Goal: Task Accomplishment & Management: Use online tool/utility

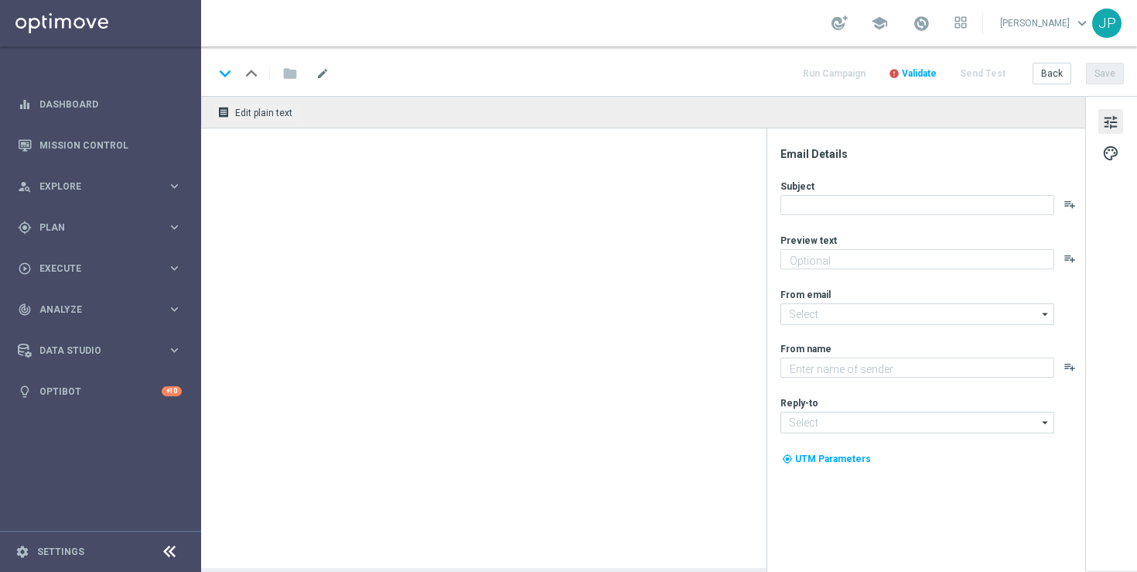
type textarea "The roulette wheel is calling! Ready to win €1,000 instantly with your very nex…"
type textarea "Lottoland"
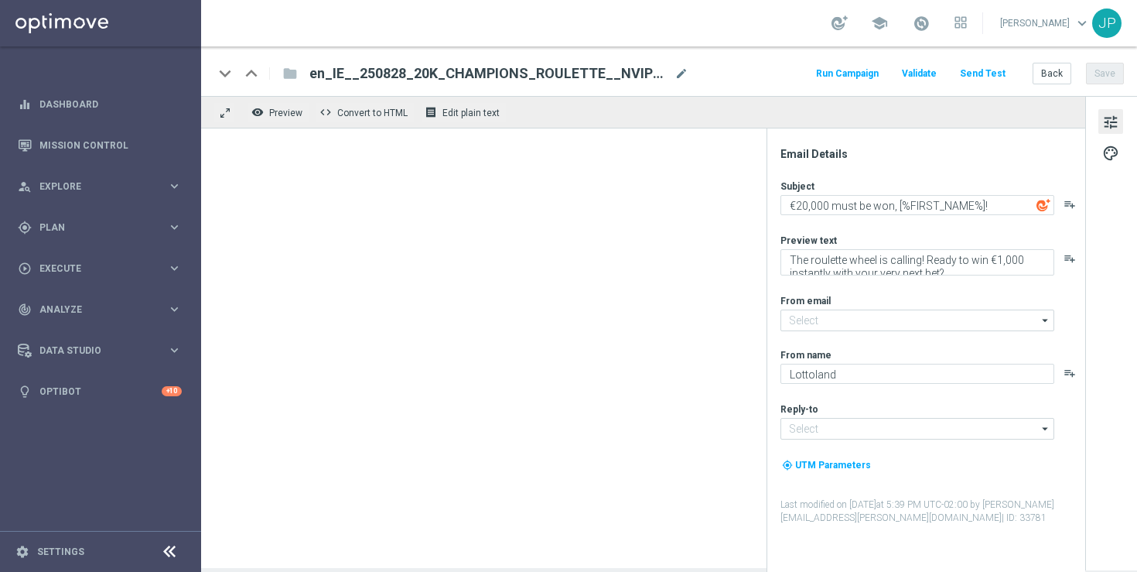
type input "[EMAIL_ADDRESS][DOMAIN_NAME]"
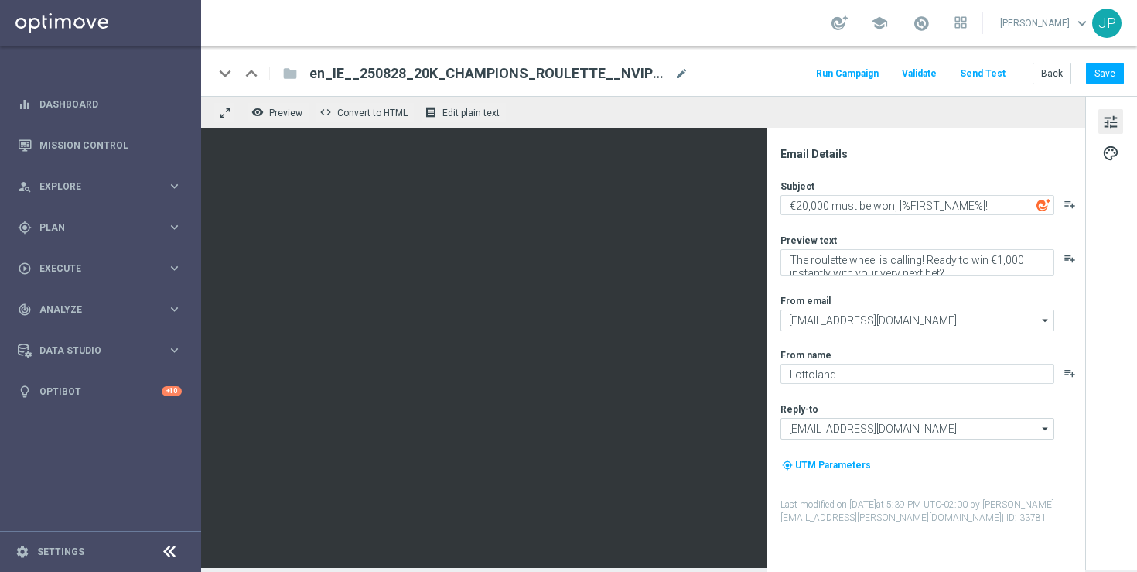
click at [996, 78] on button "Send Test" at bounding box center [983, 73] width 50 height 21
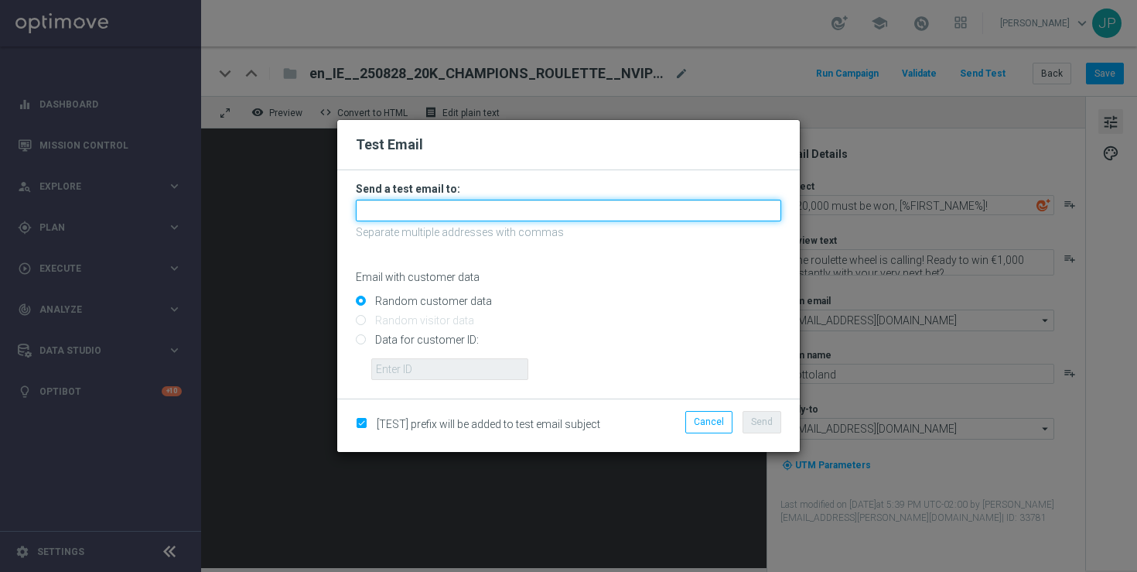
click at [528, 204] on input "text" at bounding box center [569, 211] width 426 height 22
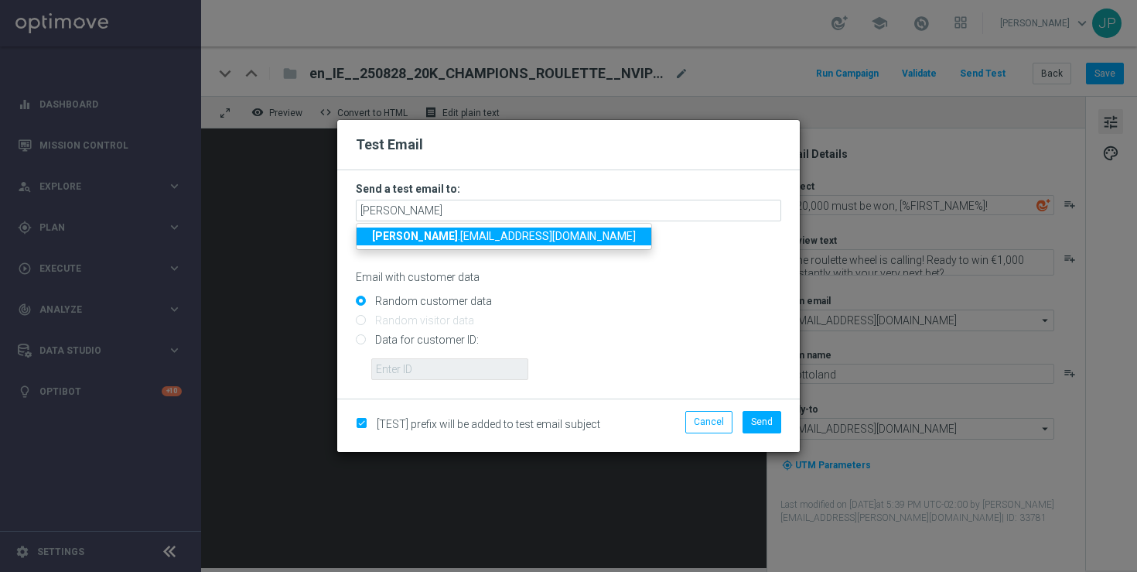
click at [463, 241] on span "[PERSON_NAME] .[EMAIL_ADDRESS][DOMAIN_NAME]" at bounding box center [504, 236] width 264 height 12
type input "[PERSON_NAME][EMAIL_ADDRESS][DOMAIN_NAME]"
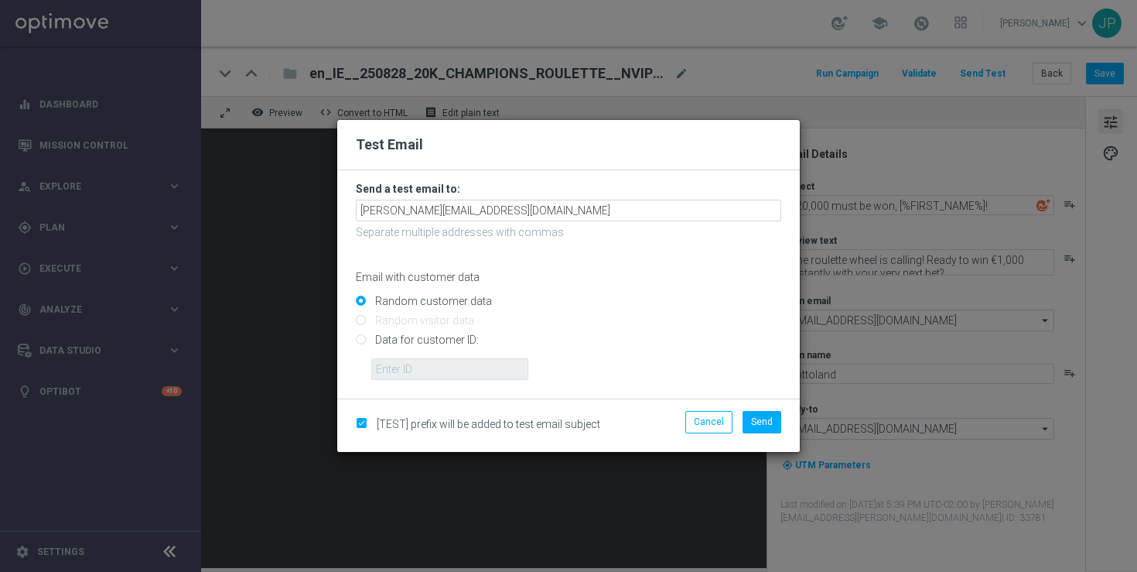
click at [425, 341] on input "Data for customer ID:" at bounding box center [569, 347] width 426 height 22
radio input "true"
click at [425, 367] on input "text" at bounding box center [449, 369] width 157 height 22
paste input "224012013"
type input "224012013"
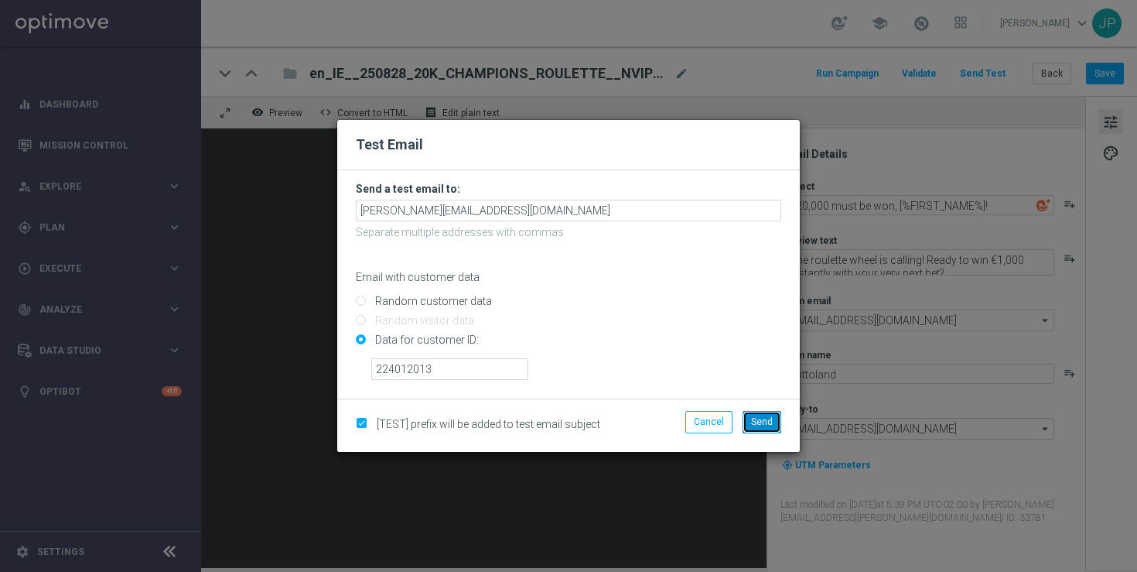
click at [764, 422] on span "Send" at bounding box center [762, 421] width 22 height 11
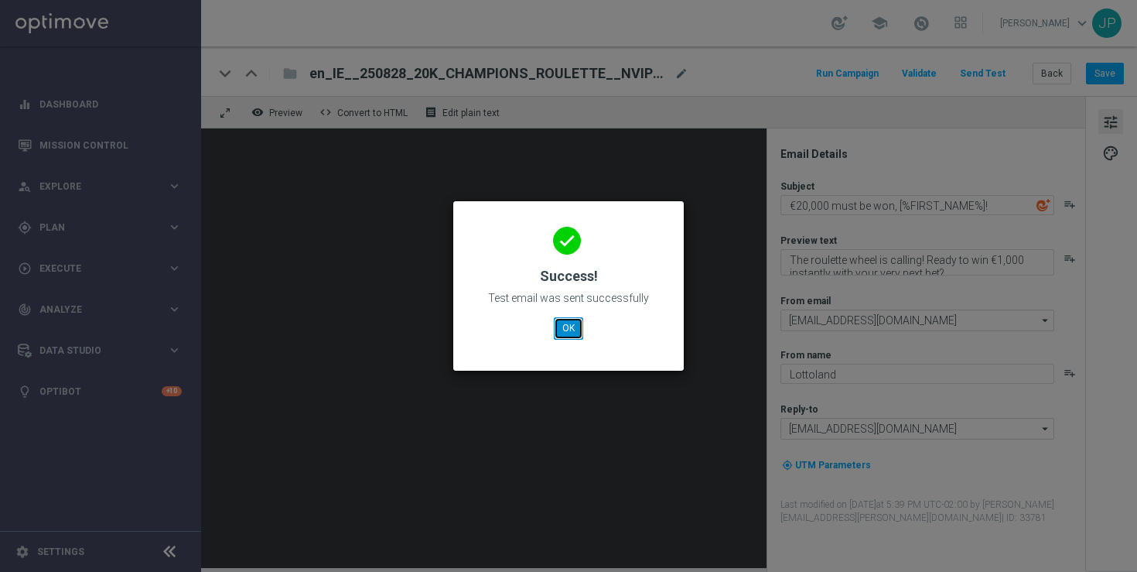
click at [576, 323] on button "OK" at bounding box center [568, 328] width 29 height 22
